Goal: Check status

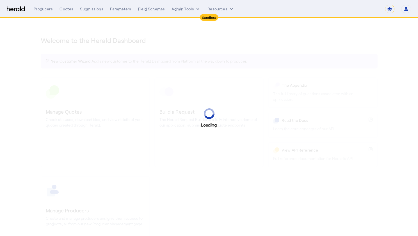
select select "*******"
select select "pfm_2v8p_herald_api"
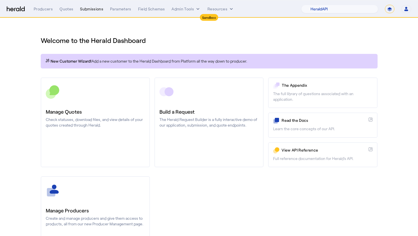
click at [88, 8] on div "Submissions" at bounding box center [91, 9] width 23 height 6
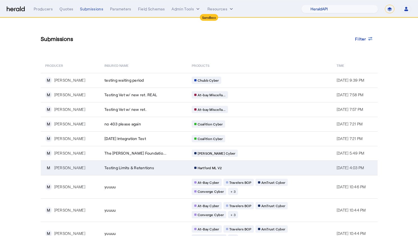
scroll to position [25, 0]
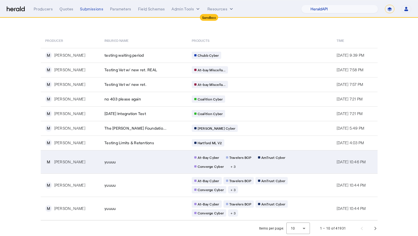
click at [120, 156] on td "yuuuu" at bounding box center [143, 161] width 87 height 23
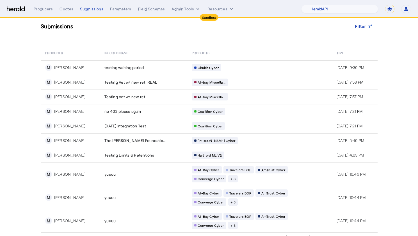
scroll to position [25, 0]
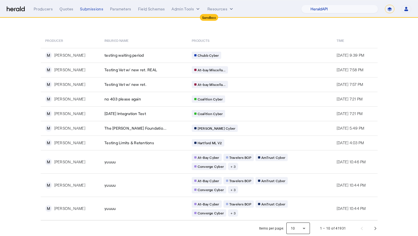
click at [294, 227] on div at bounding box center [298, 228] width 24 height 13
click at [295, 217] on mat-option "50" at bounding box center [299, 213] width 24 height 13
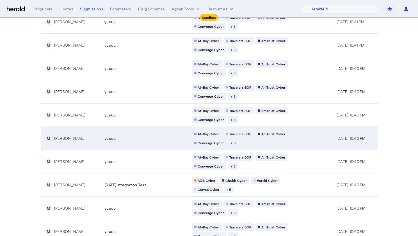
scroll to position [808, 0]
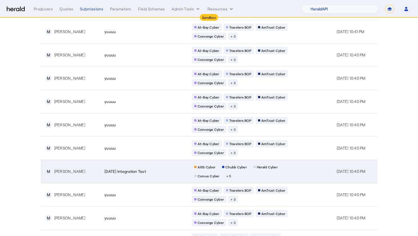
click at [243, 171] on div "AXIS Cyber Chubb Cyber Herald Cyber Corvus Cyber + 5" at bounding box center [246, 171] width 108 height 16
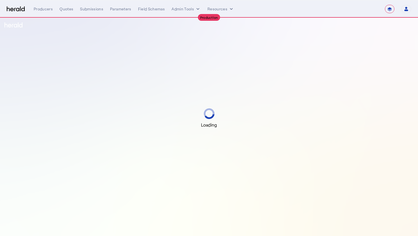
select select "**********"
